Goal: Information Seeking & Learning: Learn about a topic

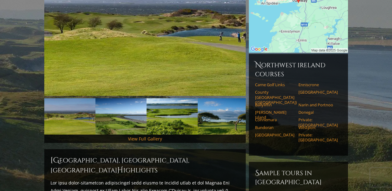
scroll to position [121, 0]
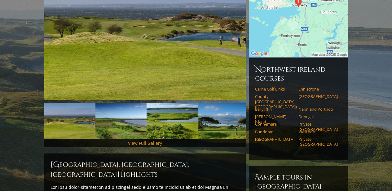
click at [179, 78] on img at bounding box center [144, 29] width 201 height 142
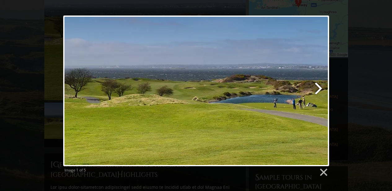
click at [317, 88] on link at bounding box center [244, 90] width 170 height 151
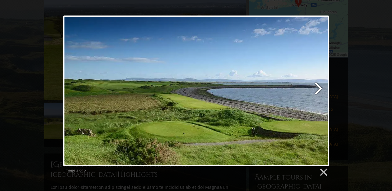
click at [317, 87] on link at bounding box center [244, 90] width 170 height 151
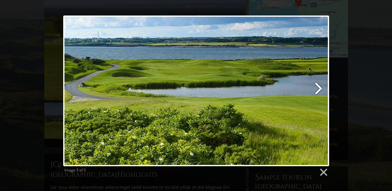
click at [317, 87] on link at bounding box center [244, 90] width 170 height 151
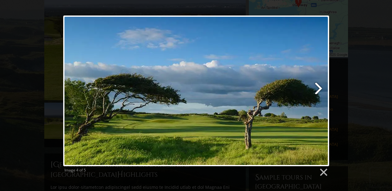
click at [317, 87] on link at bounding box center [244, 90] width 170 height 151
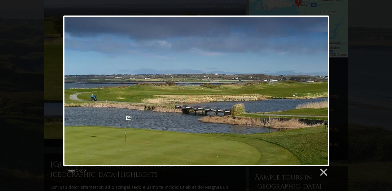
click at [317, 87] on div at bounding box center [196, 90] width 266 height 151
click at [322, 168] on link at bounding box center [322, 172] width 9 height 9
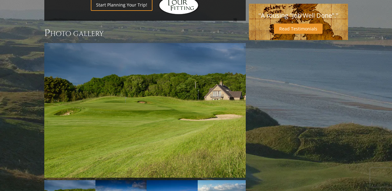
scroll to position [458, 0]
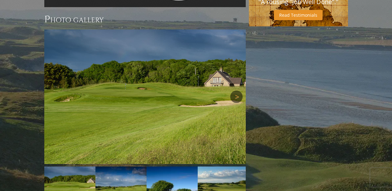
click at [234, 90] on link "Next" at bounding box center [236, 96] width 12 height 12
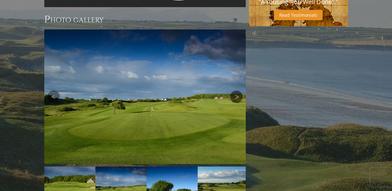
click at [234, 90] on link "Next" at bounding box center [236, 96] width 12 height 12
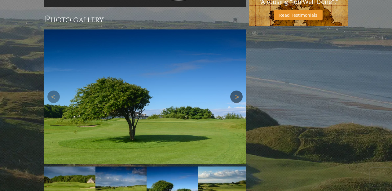
click at [234, 90] on link "Next" at bounding box center [236, 96] width 12 height 12
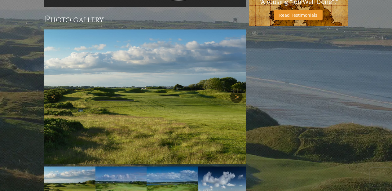
click at [235, 90] on link "Next" at bounding box center [236, 96] width 12 height 12
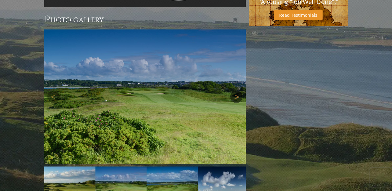
click at [235, 90] on link "Next" at bounding box center [236, 96] width 12 height 12
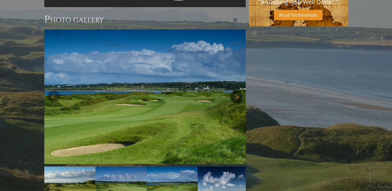
click at [235, 90] on link "Next" at bounding box center [236, 96] width 12 height 12
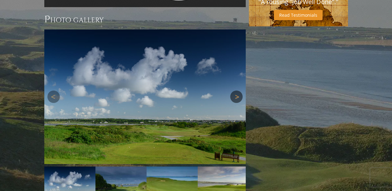
click at [235, 90] on link "Next" at bounding box center [236, 96] width 12 height 12
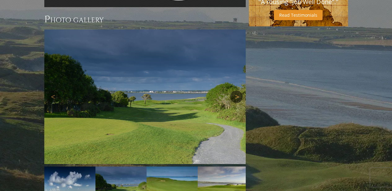
click at [235, 90] on link "Next" at bounding box center [236, 96] width 12 height 12
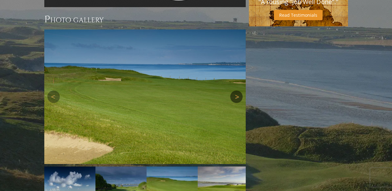
click at [235, 90] on link "Next" at bounding box center [236, 96] width 12 height 12
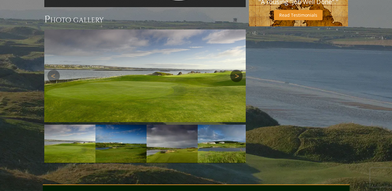
click at [235, 69] on img at bounding box center [144, 75] width 201 height 93
